Goal: Task Accomplishment & Management: Complete application form

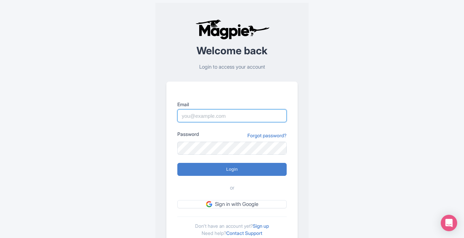
click at [193, 118] on input "Email" at bounding box center [231, 115] width 109 height 13
type input "brandempowerawards@gmail.com"
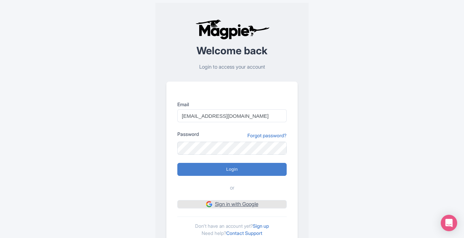
click at [247, 207] on link "Sign in with Google" at bounding box center [231, 204] width 109 height 9
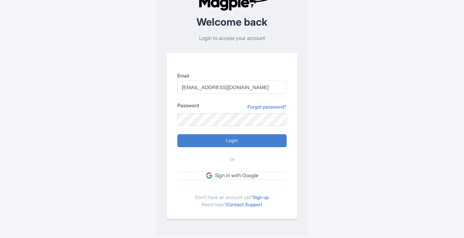
scroll to position [29, 0]
click at [266, 195] on link "Sign up" at bounding box center [261, 197] width 16 height 6
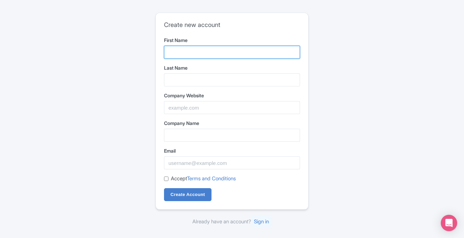
click at [178, 55] on input "First Name" at bounding box center [232, 52] width 136 height 13
type input "Brand Empower"
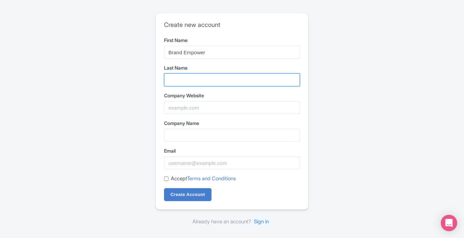
click at [176, 75] on input "Last Name" at bounding box center [232, 79] width 136 height 13
type input "Awards"
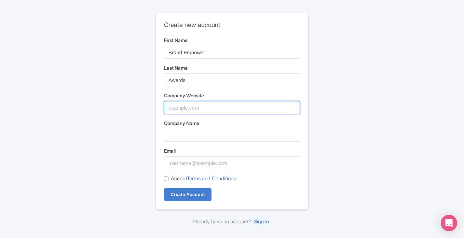
click at [198, 107] on input "Company Website" at bounding box center [232, 107] width 136 height 13
click at [186, 105] on input "Company Website" at bounding box center [232, 107] width 136 height 13
paste input "https://www.brandempower.org/"
type input "https://www.brandempower.org/"
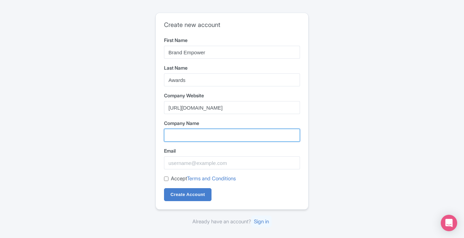
click at [182, 133] on input "Company Name" at bounding box center [232, 135] width 136 height 13
click at [177, 136] on input "Company Name" at bounding box center [232, 135] width 136 height 13
paste input "Brand Empower Awards"
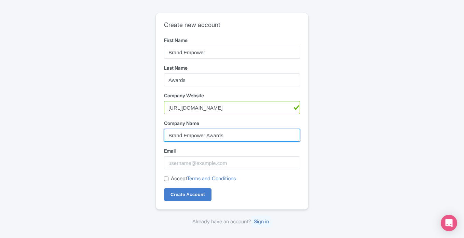
type input "Brand Empower Awards"
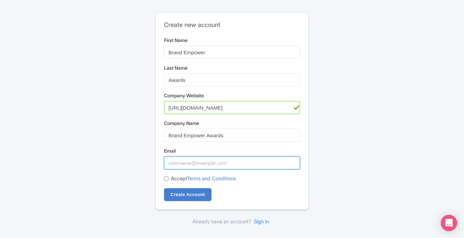
click at [175, 164] on input "Email" at bounding box center [232, 163] width 136 height 13
type input "[EMAIL_ADDRESS][DOMAIN_NAME]"
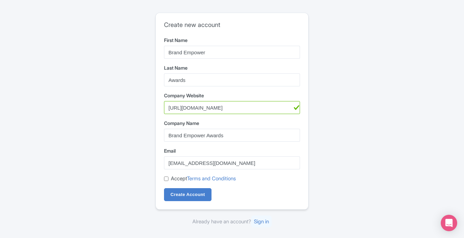
click at [166, 177] on input "Accept Terms and Conditions" at bounding box center [166, 179] width 4 height 4
checkbox input "true"
click at [177, 194] on input "Create Account" at bounding box center [188, 194] width 48 height 13
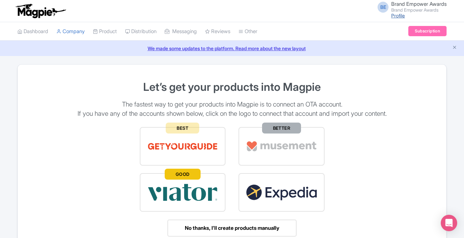
click at [403, 15] on link "Profile" at bounding box center [398, 16] width 14 height 6
click at [420, 7] on span "Brand Empower Awards" at bounding box center [418, 4] width 55 height 6
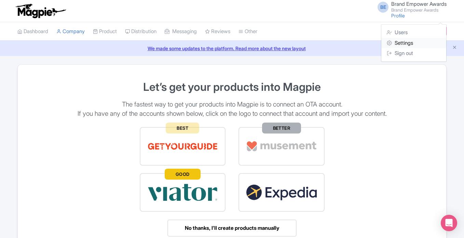
click at [404, 45] on link "Settings" at bounding box center [413, 43] width 65 height 11
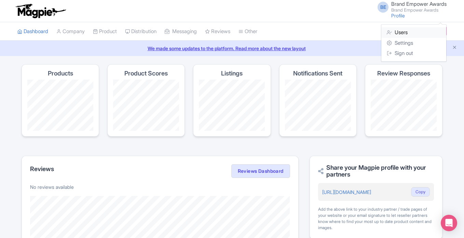
click at [400, 34] on link "Users" at bounding box center [413, 32] width 65 height 11
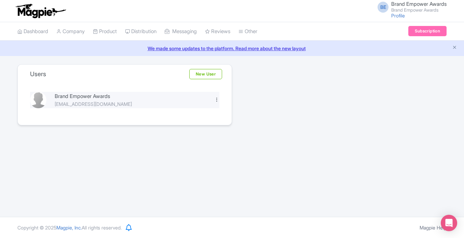
click at [216, 100] on div at bounding box center [216, 99] width 5 height 5
click at [181, 111] on link "Edit" at bounding box center [186, 111] width 65 height 11
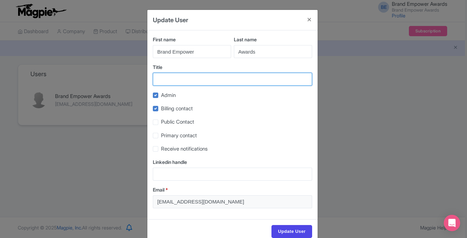
click at [167, 77] on input "Title" at bounding box center [232, 79] width 159 height 13
type input "Brand Empower Awards"
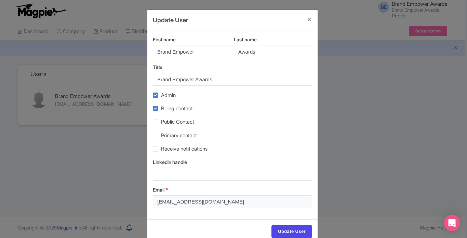
click at [166, 124] on span "Public Contact" at bounding box center [177, 122] width 33 height 6
click at [165, 123] on input "Public Contact" at bounding box center [163, 120] width 4 height 4
checkbox input "true"
click at [161, 134] on label "Primary contact" at bounding box center [179, 136] width 36 height 8
click at [161, 134] on input "Primary contact" at bounding box center [163, 134] width 4 height 4
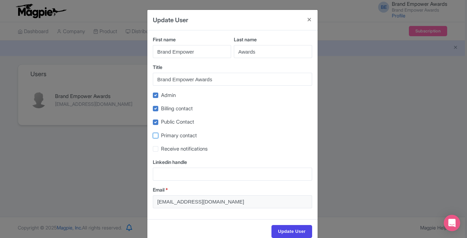
checkbox input "true"
click at [158, 148] on div "Receive notifications" at bounding box center [232, 149] width 159 height 8
click at [161, 149] on label "Receive notifications" at bounding box center [184, 149] width 46 height 8
click at [161, 149] on input "Receive notifications" at bounding box center [163, 147] width 4 height 4
checkbox input "true"
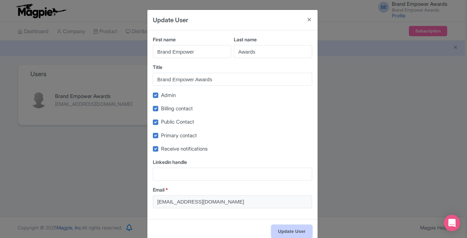
click at [277, 234] on input "Update User" at bounding box center [291, 231] width 41 height 13
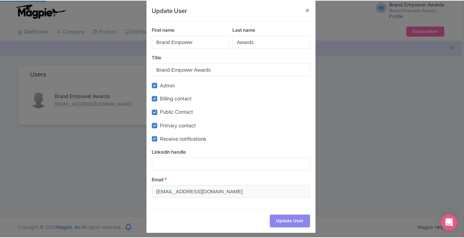
scroll to position [15, 0]
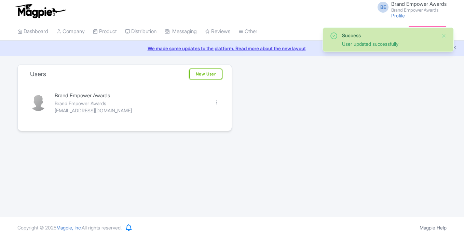
click at [205, 74] on link "New User" at bounding box center [205, 74] width 33 height 10
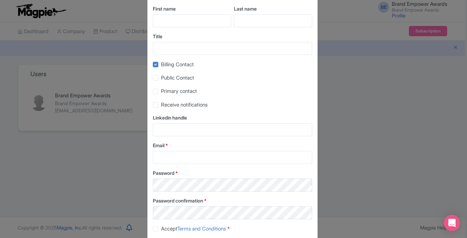
scroll to position [70, 0]
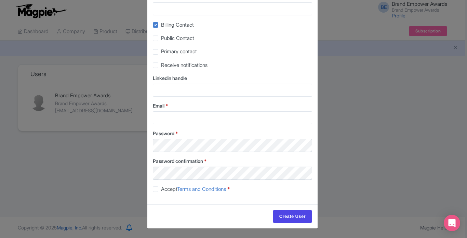
click at [324, 111] on div "Create New User First name Last name Title Billing Contact Public Contact Prima…" at bounding box center [233, 119] width 467 height 238
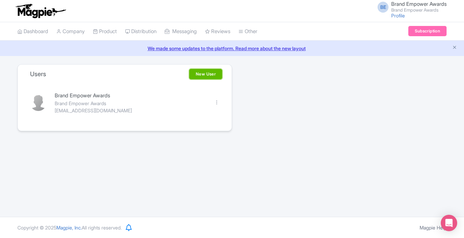
click at [205, 75] on link "New User" at bounding box center [205, 74] width 33 height 10
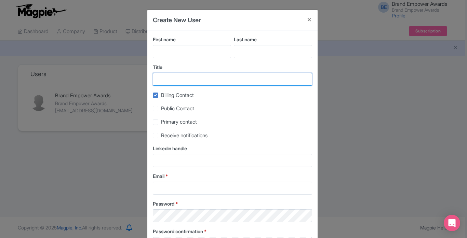
click at [179, 77] on input "Title" at bounding box center [232, 79] width 159 height 13
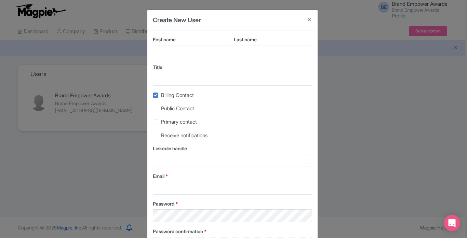
click at [189, 44] on div "First name" at bounding box center [192, 47] width 78 height 22
click at [191, 50] on input "First name" at bounding box center [192, 51] width 78 height 13
type input "Brand Empower"
click at [251, 46] on input "Last name" at bounding box center [273, 51] width 78 height 13
type input "Awards"
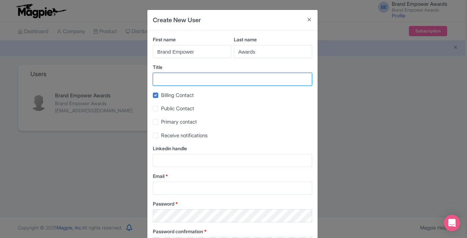
click at [192, 82] on input "Title" at bounding box center [232, 79] width 159 height 13
click at [169, 83] on input "Title" at bounding box center [232, 79] width 159 height 13
paste input "https://www.brandempower.org/"
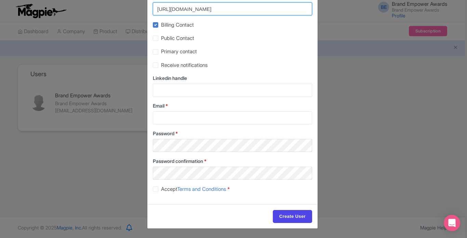
type input "https://www.brandempower.org/"
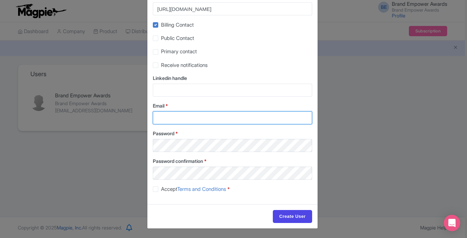
click at [174, 115] on input "Email *" at bounding box center [232, 117] width 159 height 13
type input "brandempowerawards@gmail.com"
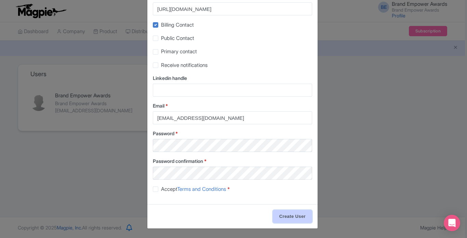
click at [286, 214] on input "Create User" at bounding box center [292, 216] width 39 height 13
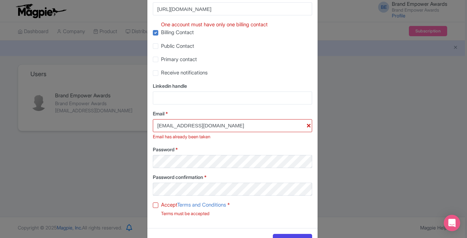
click at [161, 204] on label "Accept Terms and Conditions *" at bounding box center [195, 205] width 69 height 8
click at [161, 204] on input "Accept Terms and Conditions *" at bounding box center [163, 203] width 4 height 4
checkbox input "true"
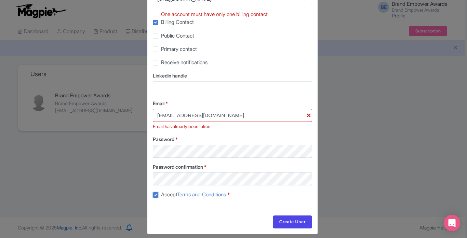
scroll to position [86, 0]
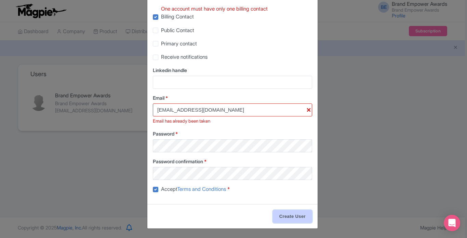
click at [281, 215] on input "Create User" at bounding box center [292, 216] width 39 height 13
click at [157, 42] on div "Primary contact" at bounding box center [232, 44] width 159 height 8
click at [161, 32] on label "Public Contact" at bounding box center [177, 31] width 33 height 8
click at [161, 31] on input "Public Contact" at bounding box center [163, 28] width 4 height 4
checkbox input "true"
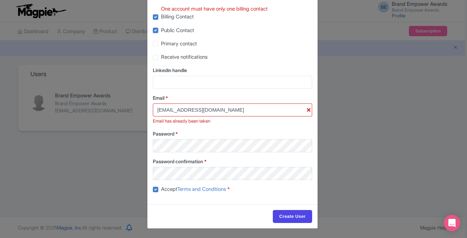
click at [161, 43] on label "Primary contact" at bounding box center [179, 44] width 36 height 8
click at [161, 43] on input "Primary contact" at bounding box center [163, 42] width 4 height 4
checkbox input "true"
click at [161, 59] on label "Receive notifications" at bounding box center [184, 57] width 46 height 8
click at [161, 57] on input "Receive notifications" at bounding box center [163, 55] width 4 height 4
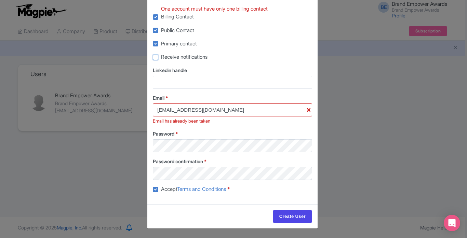
checkbox input "true"
click at [152, 170] on div "First name Brand Empower Last name Awards Title https://www.brandempower.org/ O…" at bounding box center [232, 74] width 170 height 260
click at [291, 217] on input "Create User" at bounding box center [292, 216] width 39 height 13
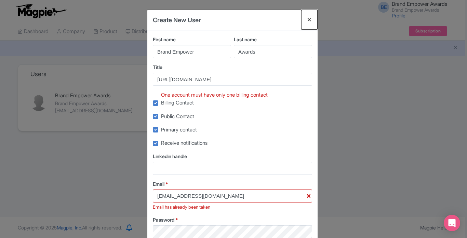
click at [306, 20] on button "Close" at bounding box center [309, 19] width 16 height 19
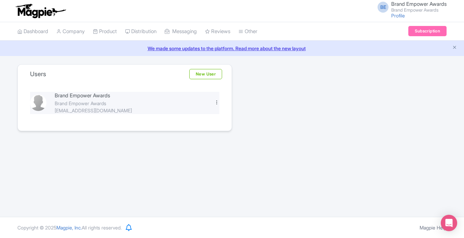
click at [216, 104] on div at bounding box center [216, 102] width 5 height 5
click at [180, 114] on link "Edit" at bounding box center [186, 114] width 65 height 11
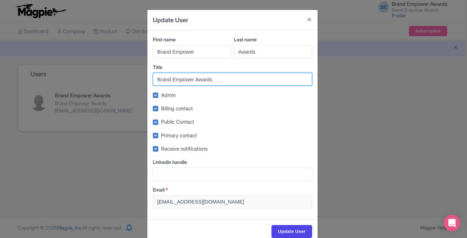
drag, startPoint x: 215, startPoint y: 81, endPoint x: 156, endPoint y: 89, distance: 59.3
click at [156, 89] on div "First name Brand Empower Last name Awards Title Brand Empower Awards Admin Bill…" at bounding box center [232, 124] width 170 height 189
paste input "Awards@123"
drag, startPoint x: 209, startPoint y: 81, endPoint x: 116, endPoint y: 81, distance: 93.0
click at [116, 81] on div "Update User First name Brand Empower Last name Awards Title Awards@123 Admin Bi…" at bounding box center [233, 119] width 467 height 238
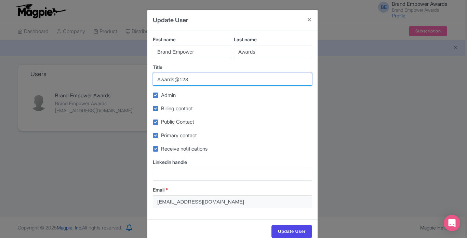
paste input "https://www.brandempower.org/"
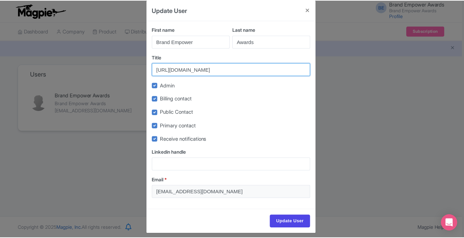
scroll to position [15, 0]
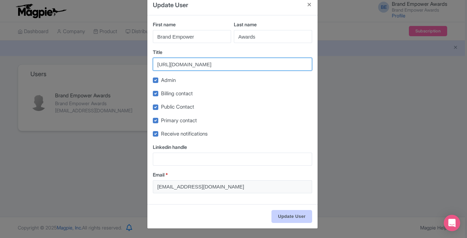
type input "https://www.brandempower.org/"
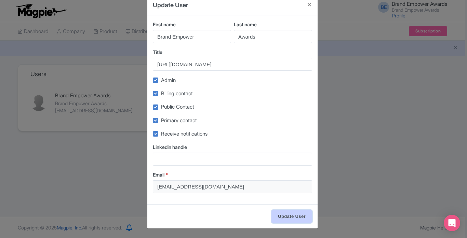
click at [282, 219] on input "Update User" at bounding box center [291, 216] width 41 height 13
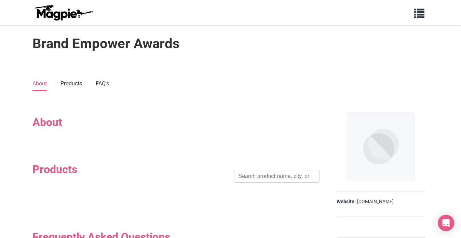
click at [51, 127] on h2 "About" at bounding box center [175, 122] width 287 height 13
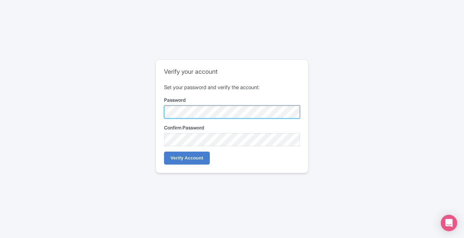
click at [159, 112] on div "Verify your account Set your password and verify the account: Password Confirm …" at bounding box center [232, 116] width 152 height 113
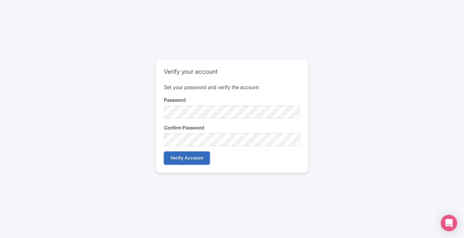
click at [187, 159] on input "Verify Account" at bounding box center [187, 158] width 46 height 13
